Goal: Task Accomplishment & Management: Complete application form

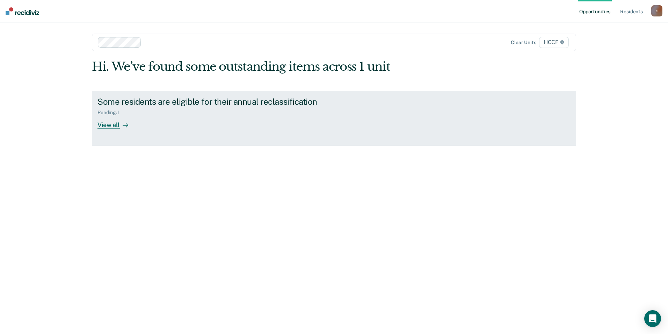
click at [113, 128] on div "View all" at bounding box center [117, 122] width 39 height 14
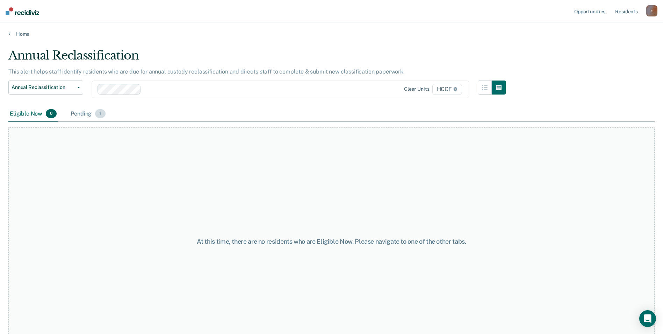
click at [81, 111] on div "Pending 1" at bounding box center [87, 113] width 37 height 15
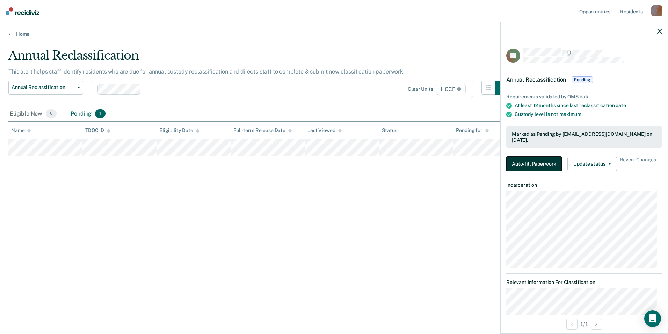
click at [543, 165] on button "Auto-fill Paperwork" at bounding box center [535, 164] width 56 height 14
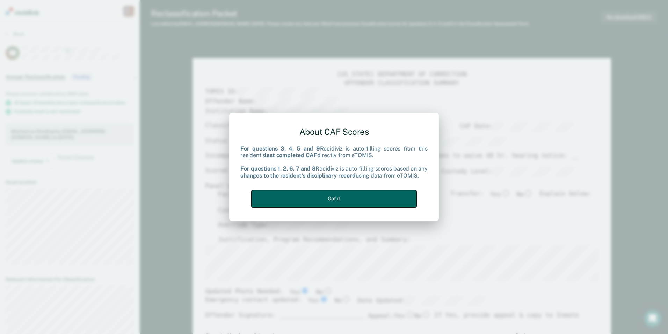
click at [342, 196] on button "Got it" at bounding box center [334, 198] width 165 height 17
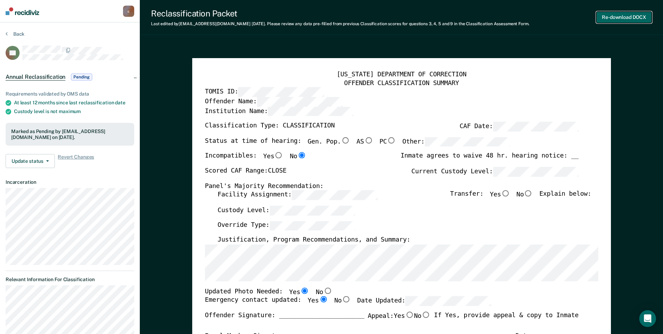
click at [633, 19] on button "Re-download DOCX" at bounding box center [624, 18] width 56 height 12
drag, startPoint x: 532, startPoint y: 195, endPoint x: 520, endPoint y: 202, distance: 14.1
click at [532, 195] on input "No" at bounding box center [528, 193] width 9 height 6
type textarea "x"
radio input "true"
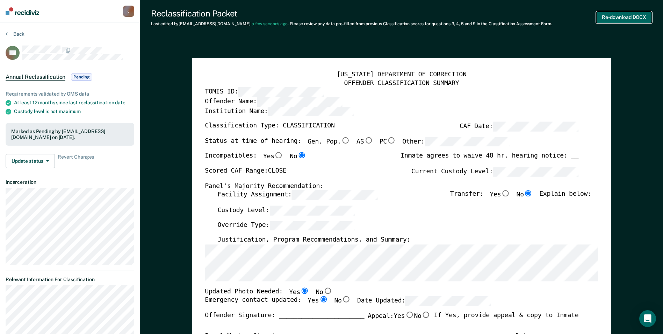
click at [630, 12] on button "Re-download DOCX" at bounding box center [624, 18] width 56 height 12
drag, startPoint x: 585, startPoint y: 127, endPoint x: 613, endPoint y: 223, distance: 99.7
click at [585, 127] on div "[US_STATE] DEPARTMENT OF CORRECTION OFFENDER CLASSIFICATION SUMMARY TOMIS ID: O…" at bounding box center [401, 310] width 393 height 479
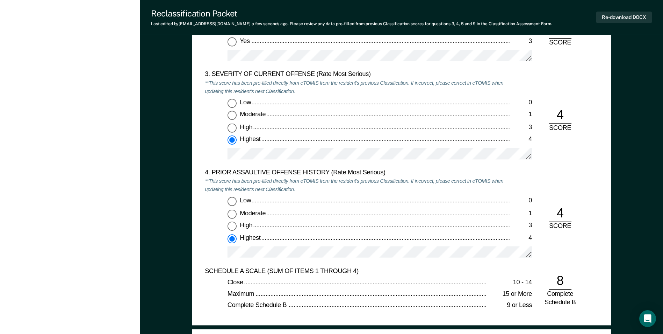
scroll to position [839, 0]
click at [239, 147] on div "Low 0 Moderate 1 High 3 Highest 4" at bounding box center [357, 131] width 305 height 67
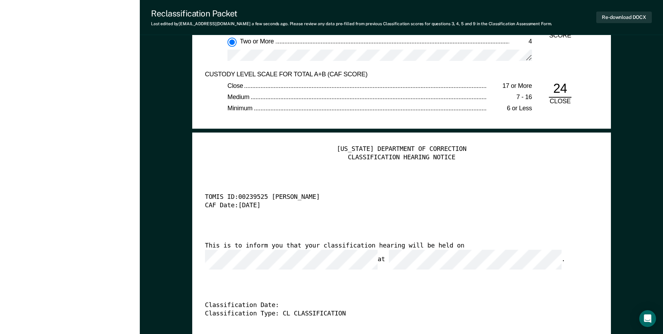
scroll to position [1643, 0]
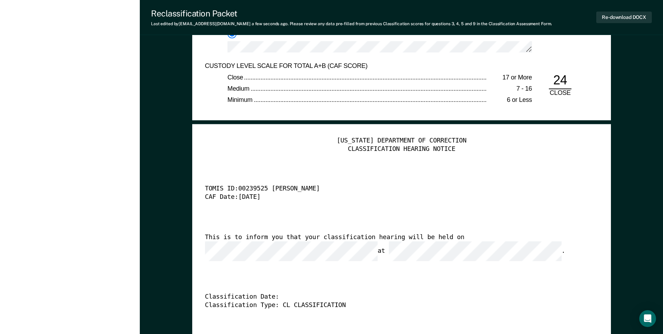
click at [249, 198] on div "CAF Date: [DATE]" at bounding box center [392, 197] width 374 height 8
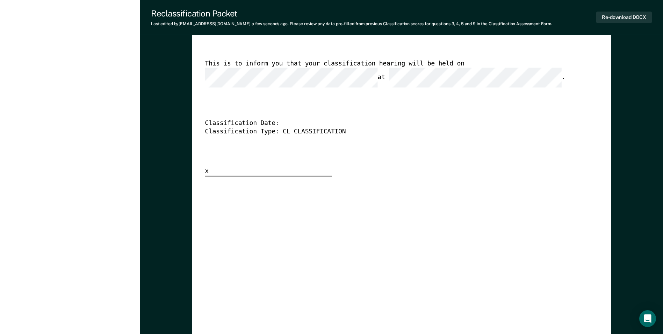
scroll to position [1748, 0]
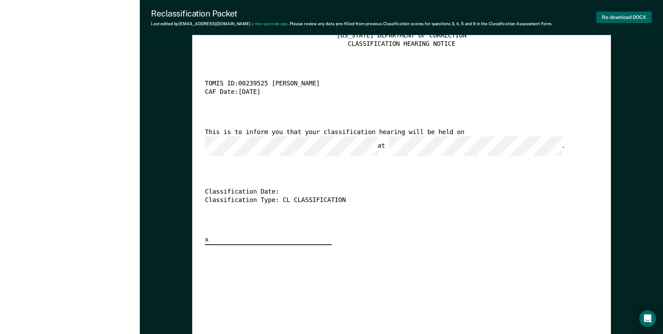
type textarea "x"
click at [625, 15] on button "Re-download DOCX" at bounding box center [624, 18] width 56 height 12
